Goal: Task Accomplishment & Management: Use online tool/utility

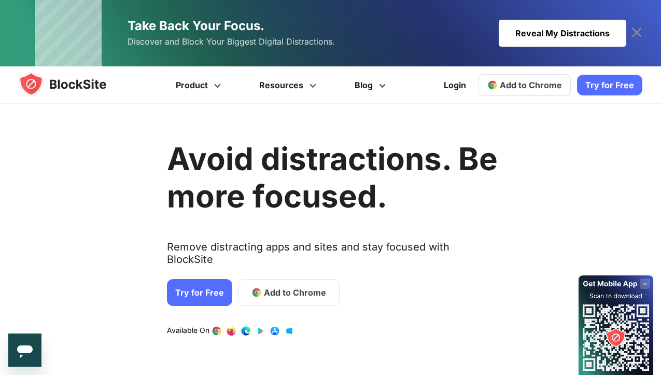
click at [196, 279] on link "Try for Free" at bounding box center [199, 292] width 65 height 27
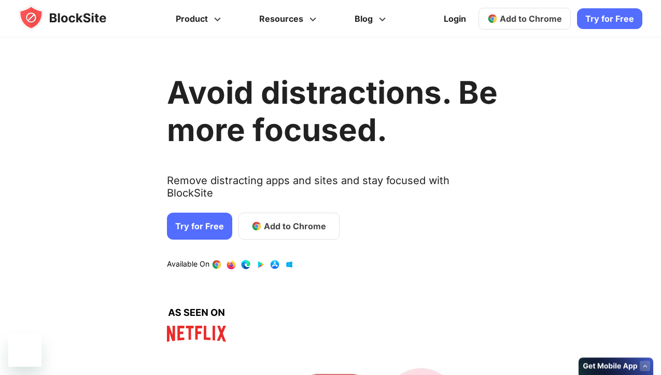
click at [548, 24] on link "Add to Chrome" at bounding box center [525, 19] width 92 height 22
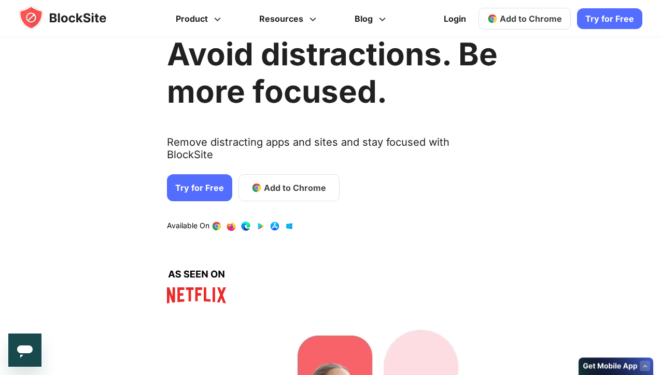
click at [337, 148] on text "Remove distracting apps and sites and stay focused with BlockSite" at bounding box center [332, 152] width 331 height 33
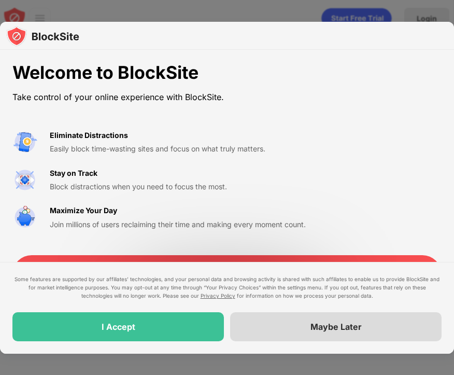
click at [185, 347] on div "Some features are supported by our affiliates’ technologies, and your personal …" at bounding box center [227, 308] width 454 height 92
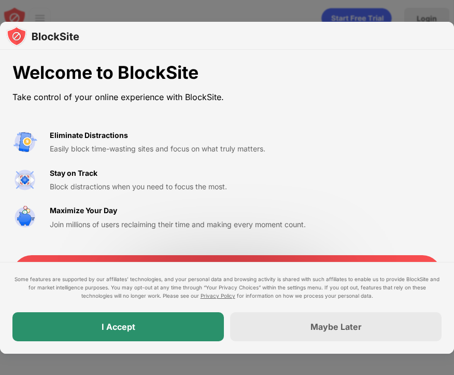
click at [181, 327] on div "I Accept" at bounding box center [118, 326] width 212 height 29
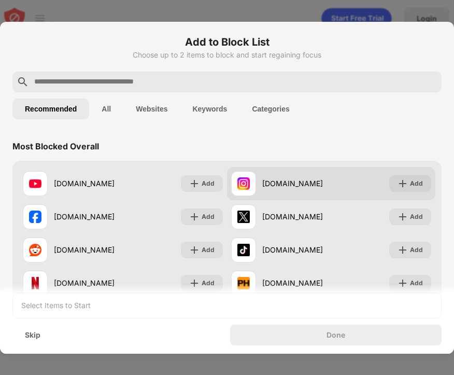
click at [278, 189] on div "instagram.com" at bounding box center [281, 183] width 100 height 25
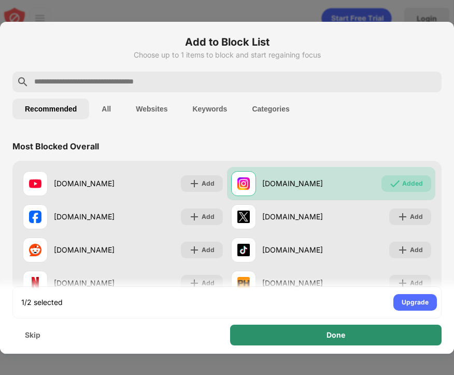
click at [367, 334] on div "Done" at bounding box center [336, 335] width 212 height 21
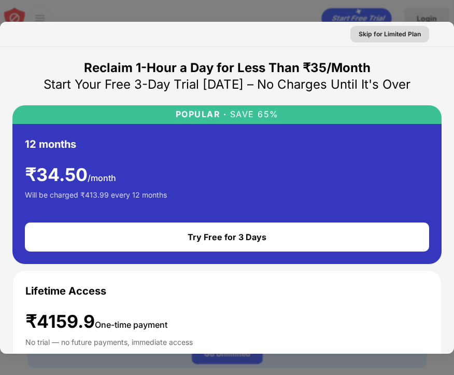
click at [374, 38] on div "Skip for Limited Plan" at bounding box center [390, 34] width 62 height 10
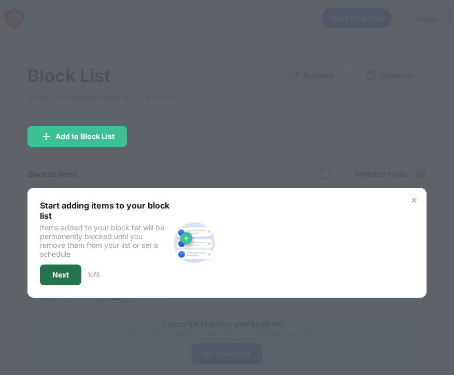
click at [76, 272] on div "Next" at bounding box center [61, 275] width 42 height 21
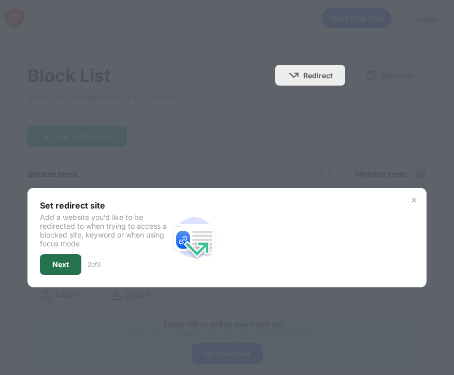
click at [62, 272] on div "Next" at bounding box center [61, 264] width 42 height 21
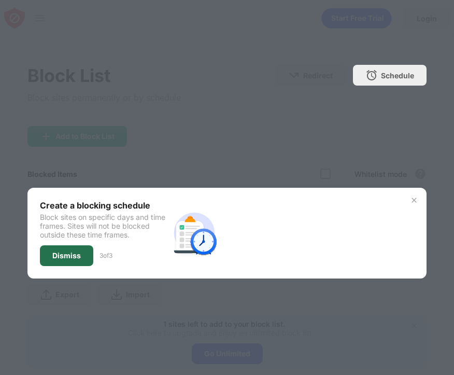
click at [73, 259] on div "Dismiss" at bounding box center [66, 256] width 29 height 8
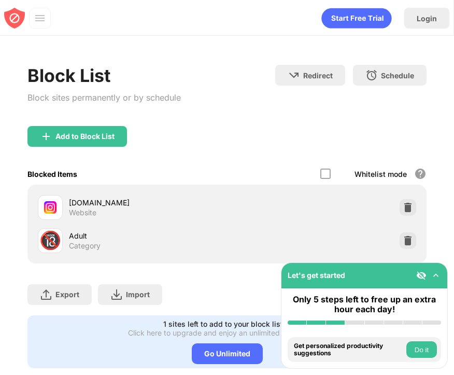
scroll to position [22, 0]
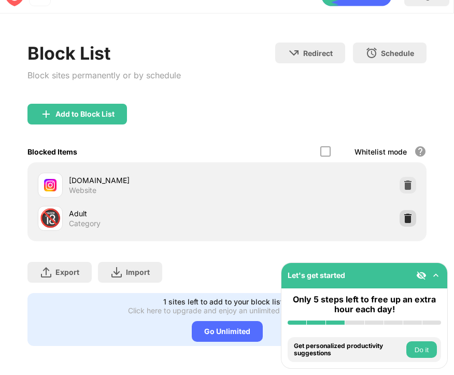
click at [412, 220] on img at bounding box center [408, 218] width 10 height 10
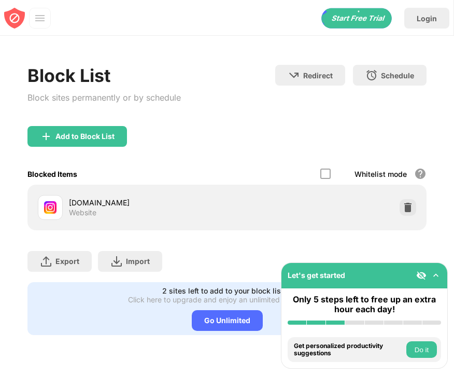
scroll to position [0, 0]
